Goal: Information Seeking & Learning: Learn about a topic

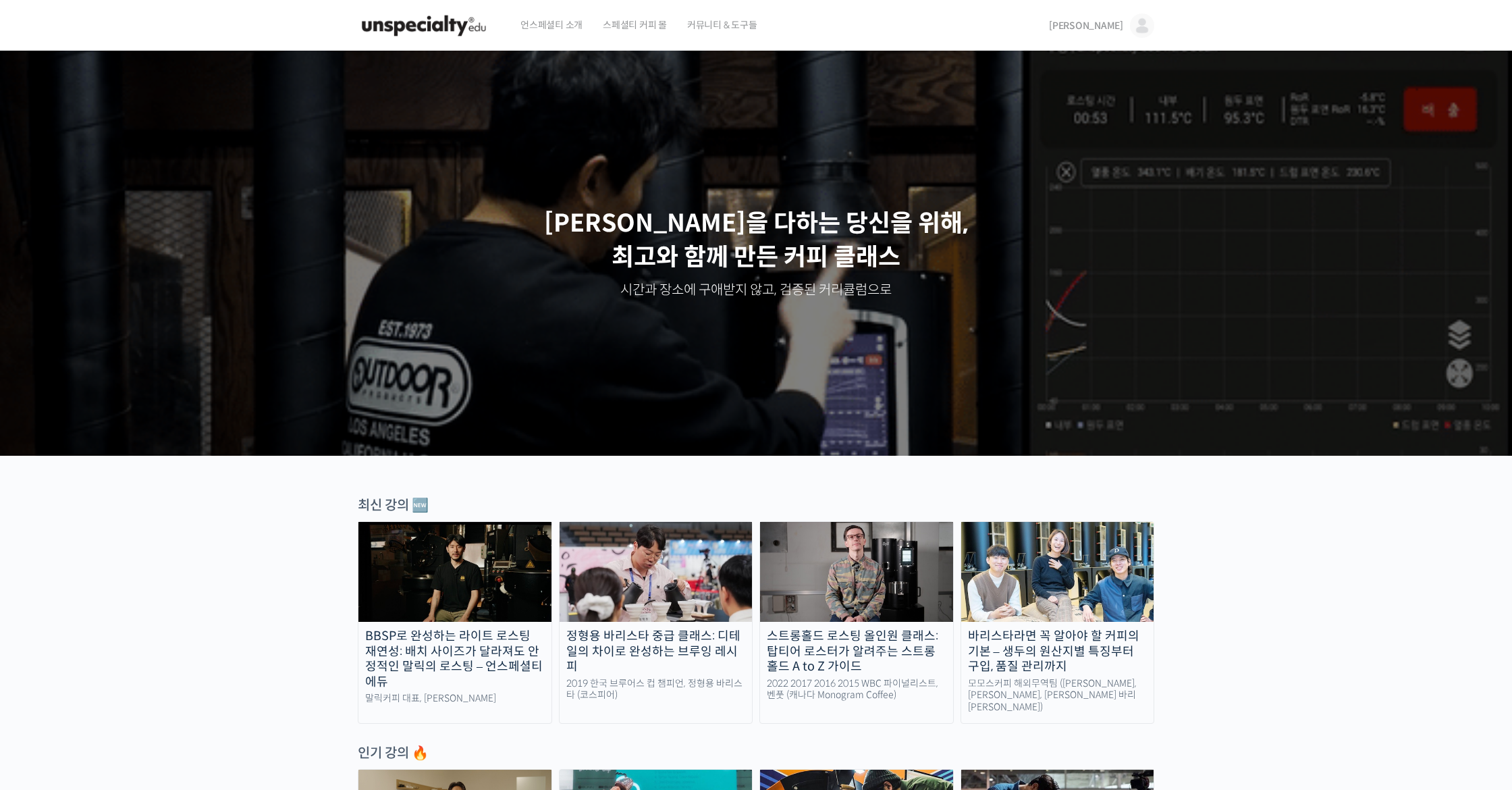
click at [1123, 34] on link "[PERSON_NAME]" at bounding box center [1102, 26] width 105 height 51
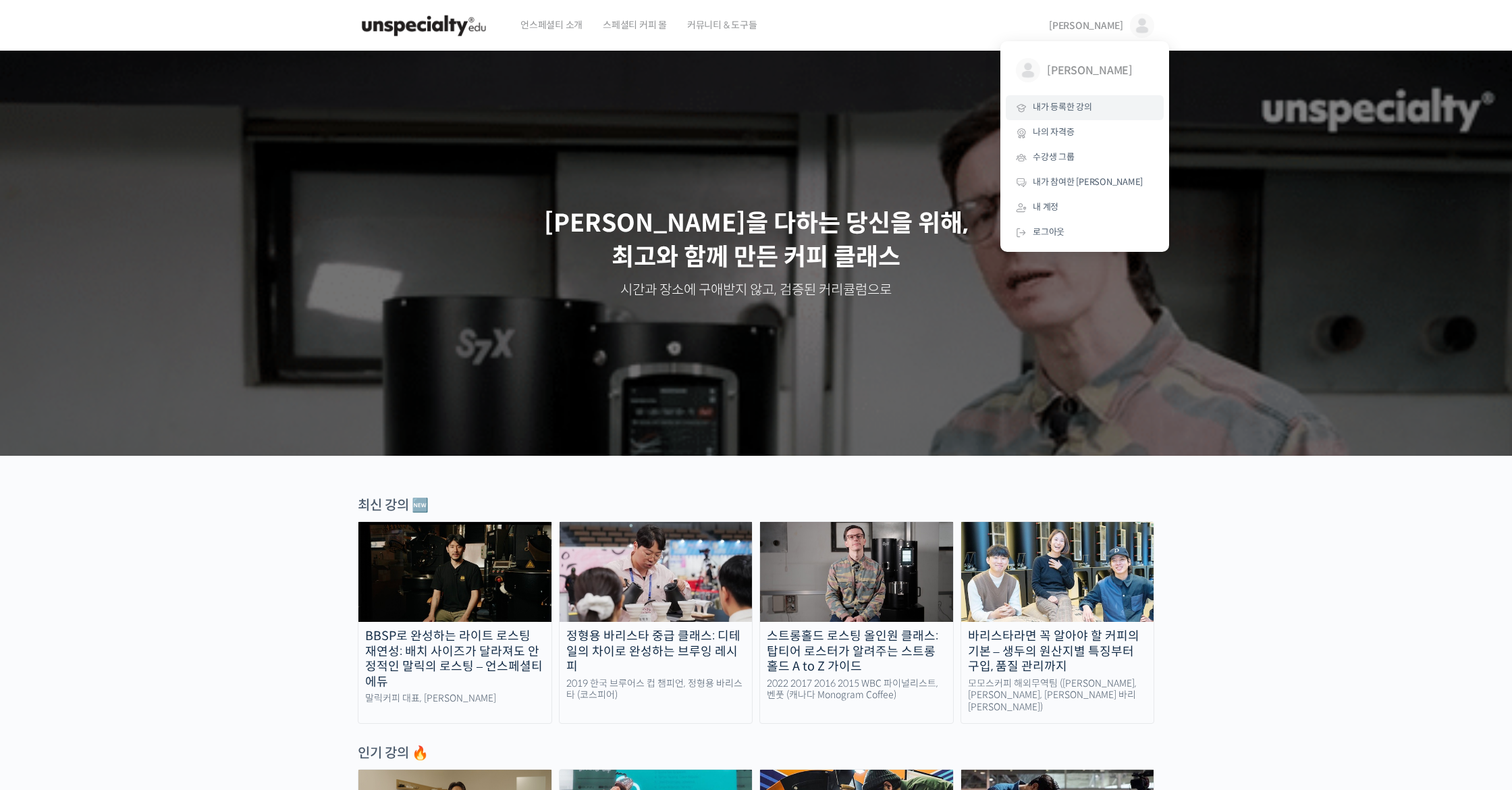
click at [1096, 109] on link "내가 등록한 강의" at bounding box center [1084, 107] width 158 height 25
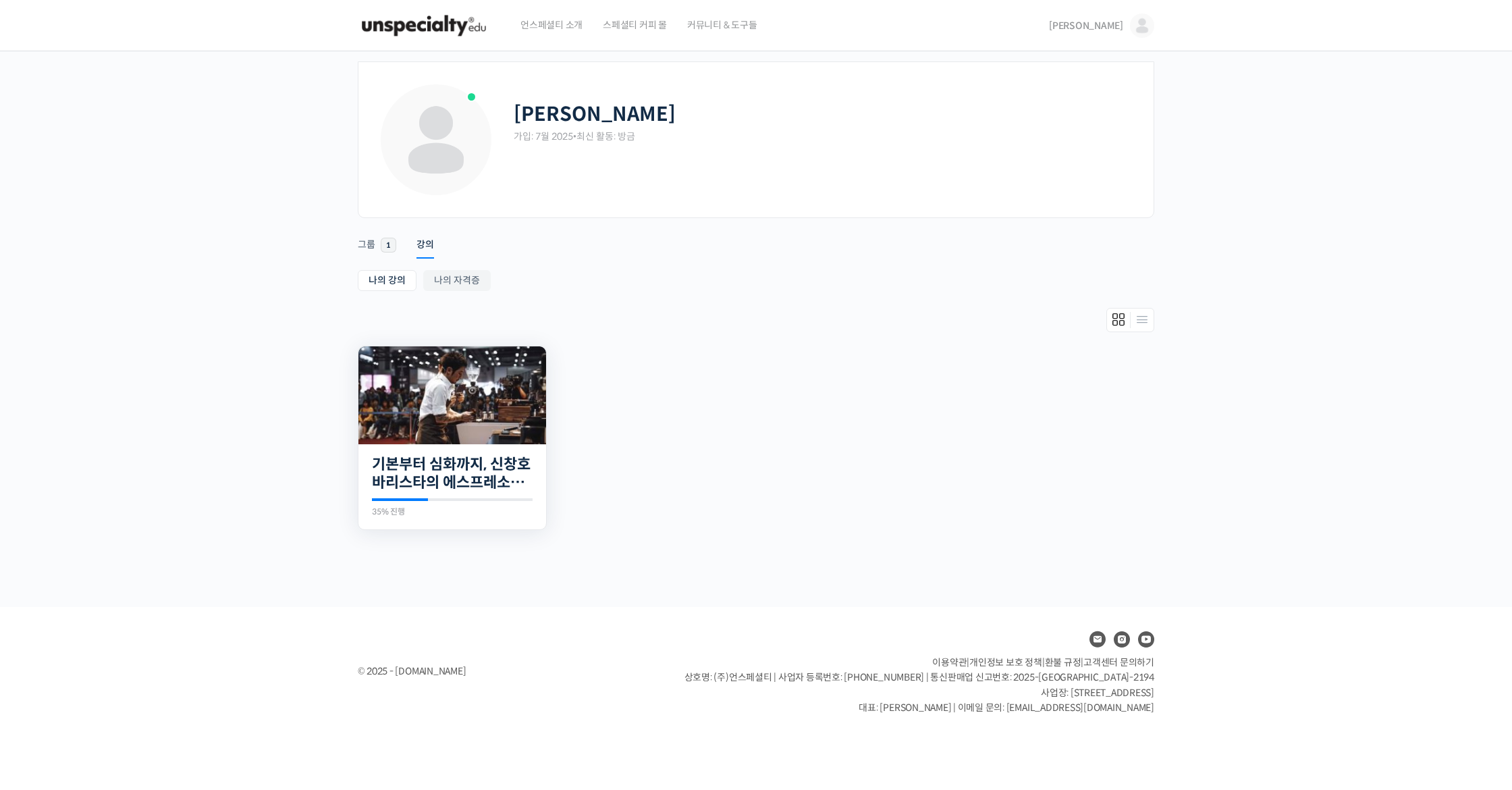
scroll to position [1, 0]
click at [432, 449] on div "20개의 수업 기본부터 심화까지, 신창호 바리스타의 에스프레소 AtoZ 35% 진행 최근 활동: [DATE] 8:10 오전 [PERSON_NA…" at bounding box center [452, 487] width 188 height 86
click at [434, 483] on link "기본부터 심화까지, 신창호 바리스타의 에스프레소 AtoZ" at bounding box center [452, 473] width 161 height 37
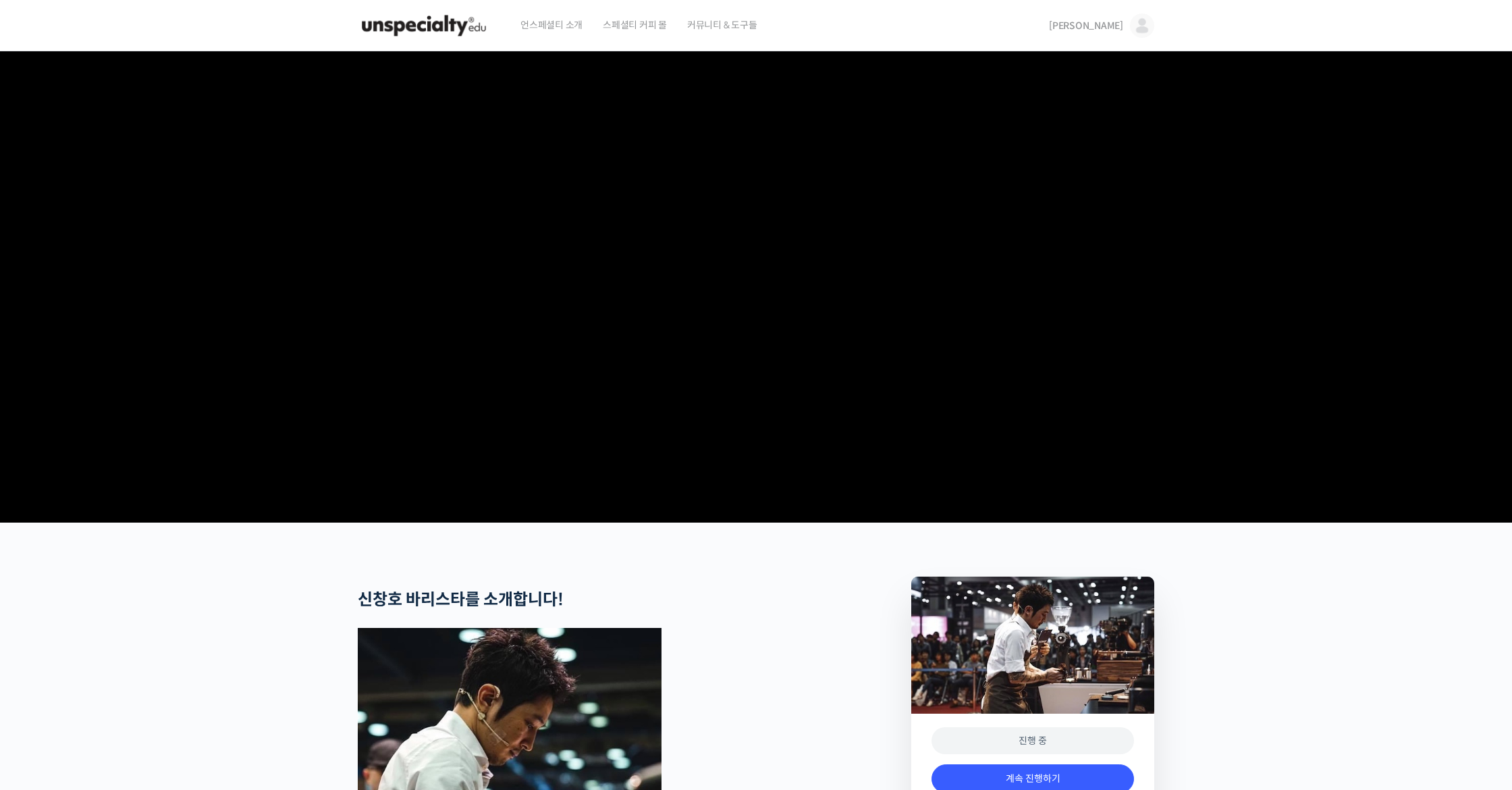
scroll to position [450, 0]
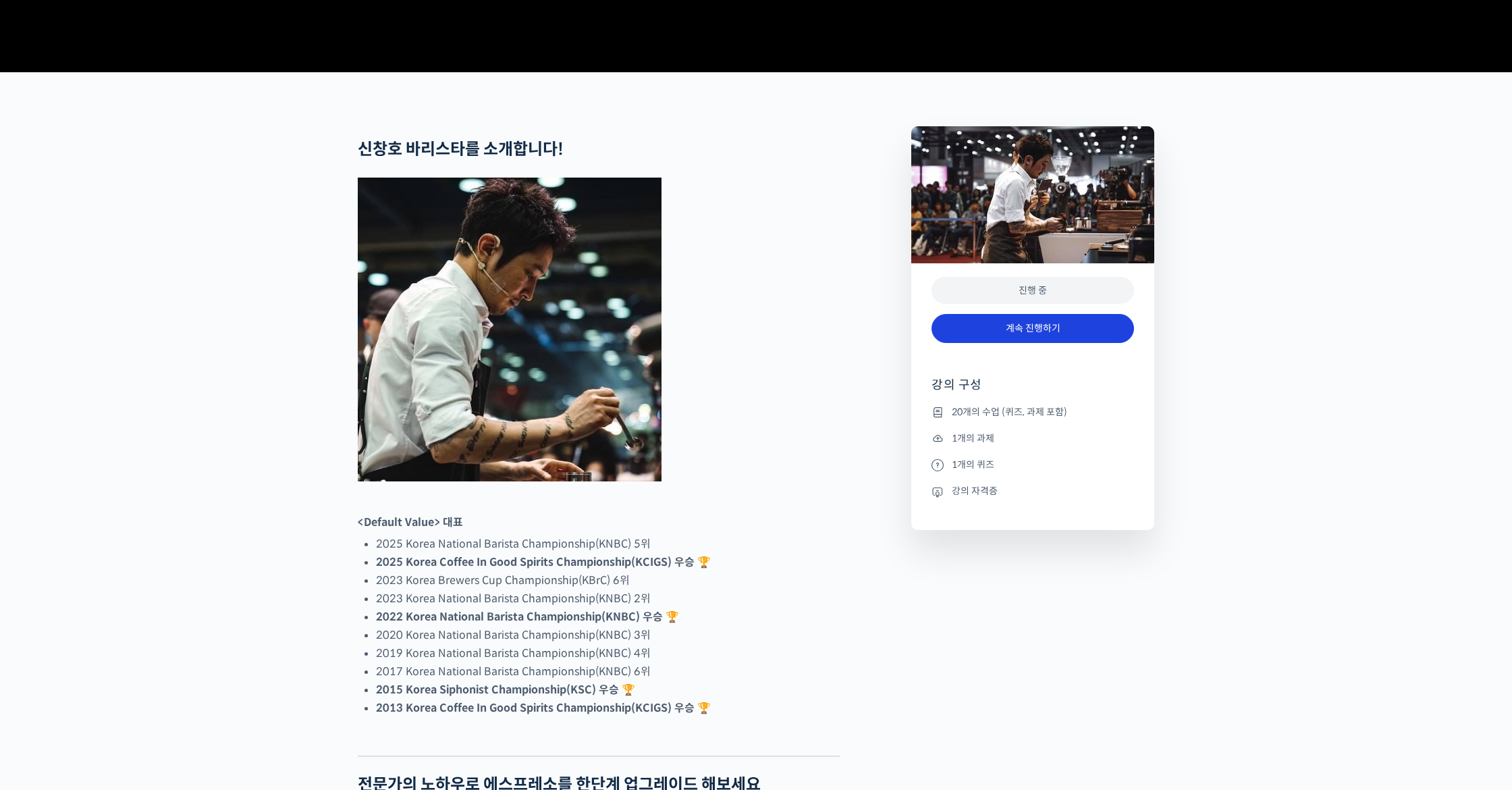
click at [1060, 343] on link "계속 진행하기" at bounding box center [1032, 328] width 202 height 29
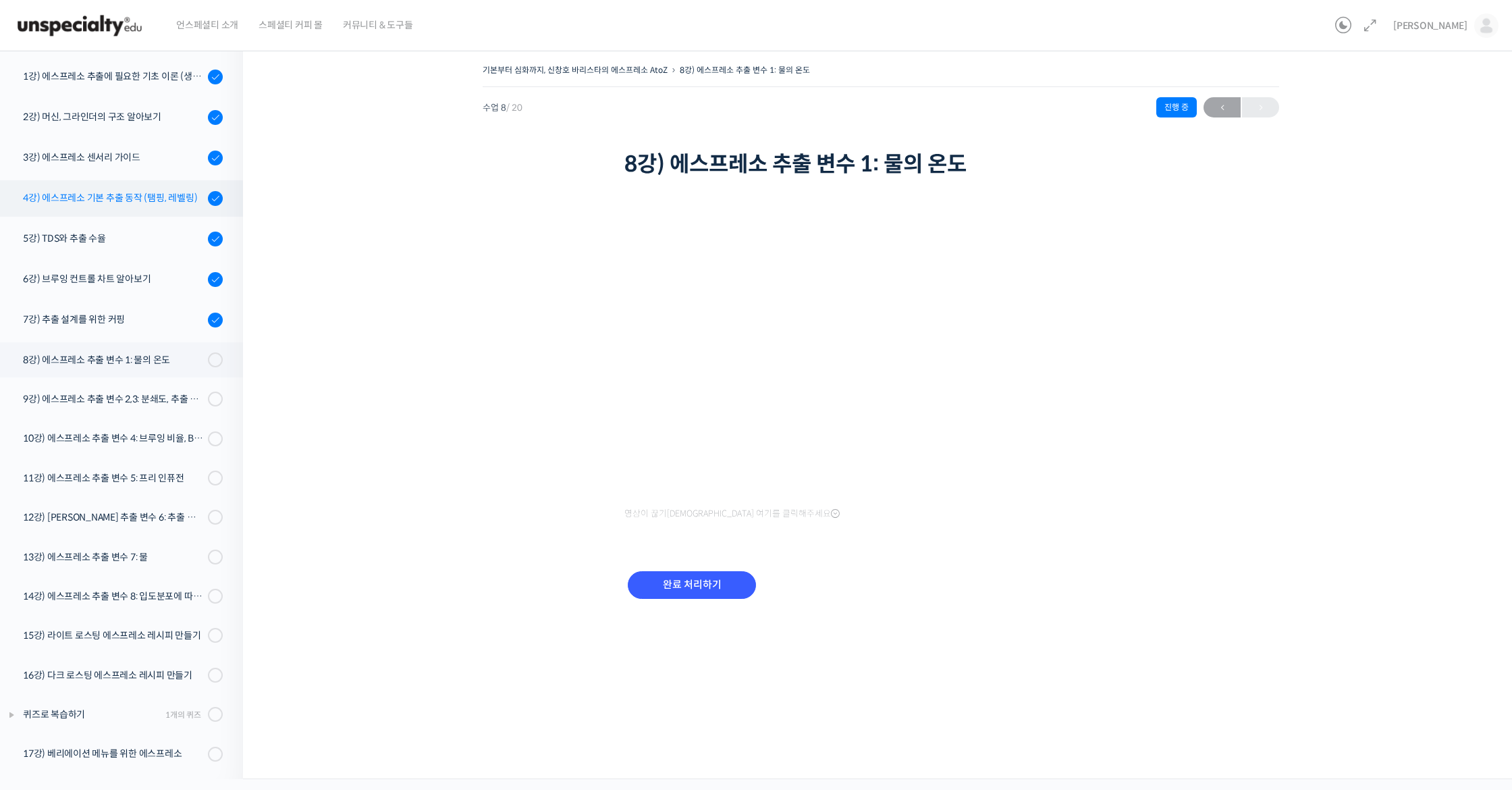
scroll to position [155, 0]
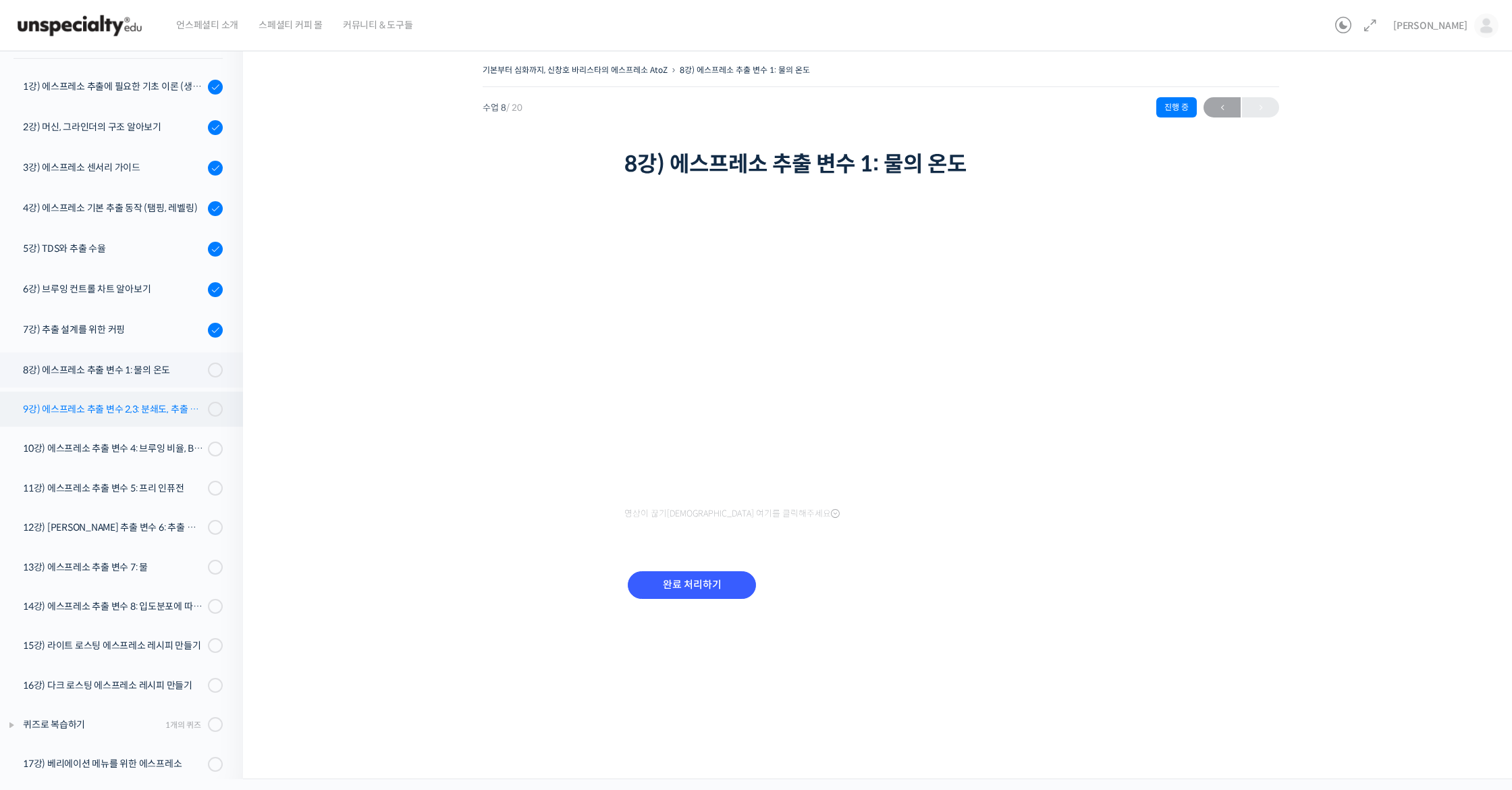
click at [50, 405] on div "9강) 에스프레소 추출 변수 2,3: 분쇄도, 추출 시간" at bounding box center [113, 409] width 181 height 15
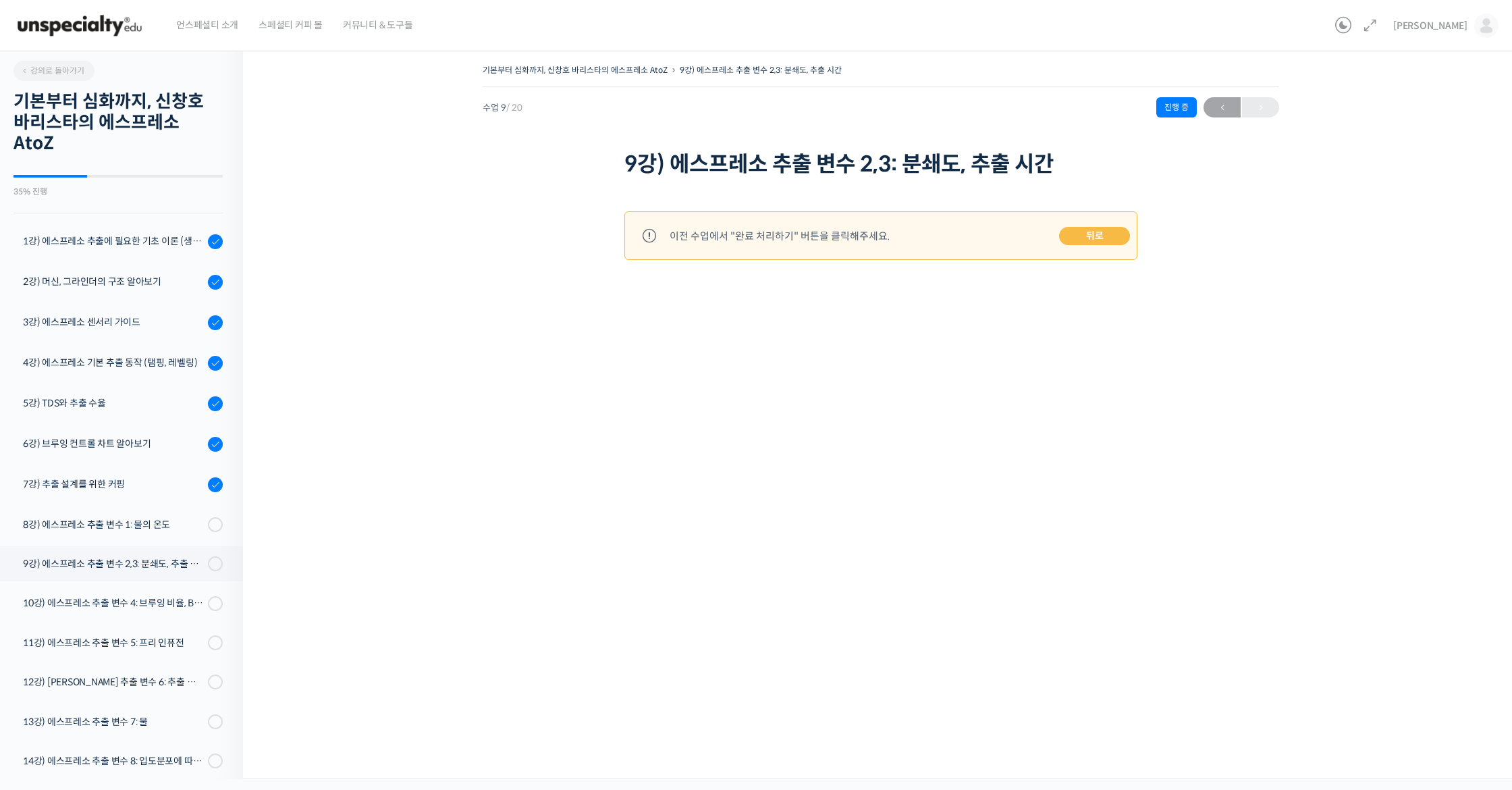
scroll to position [243, 0]
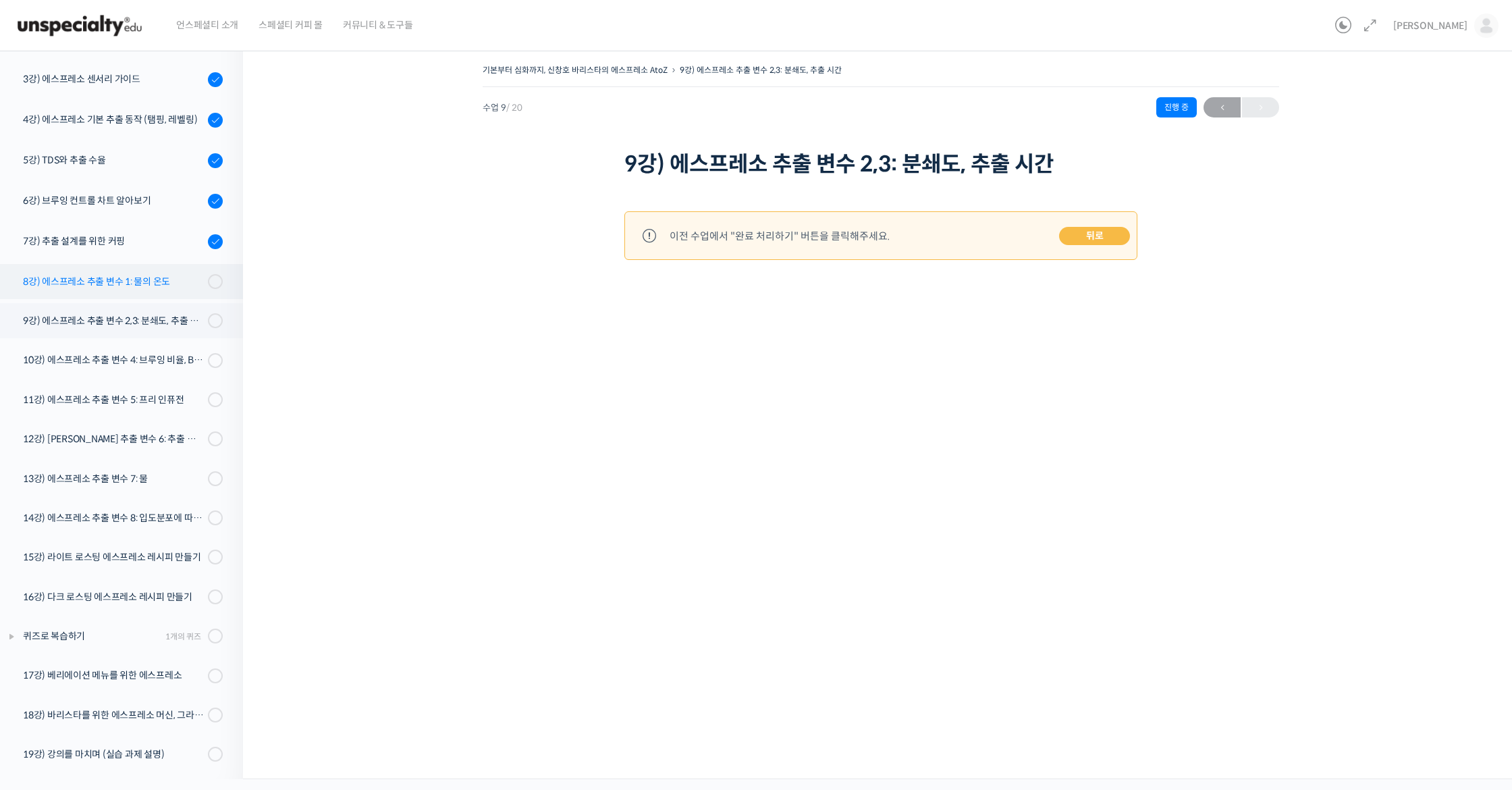
drag, startPoint x: 98, startPoint y: 283, endPoint x: 106, endPoint y: 284, distance: 8.1
click at [98, 283] on div "8강) 에스프레소 추출 변수 1: 물의 온도" at bounding box center [113, 282] width 181 height 15
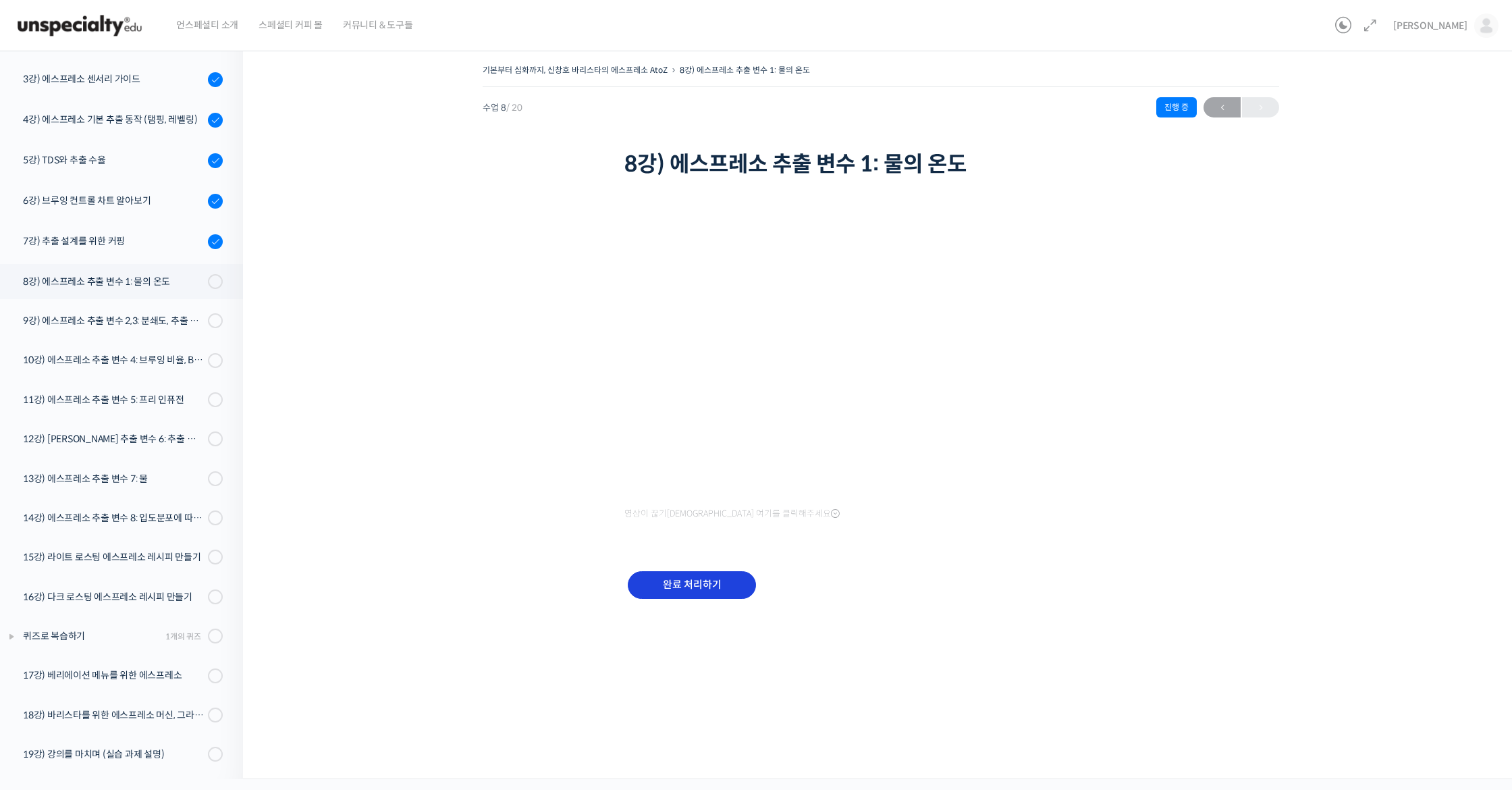
click at [688, 574] on input "완료 처리하기" at bounding box center [691, 585] width 129 height 28
